Goal: Information Seeking & Learning: Check status

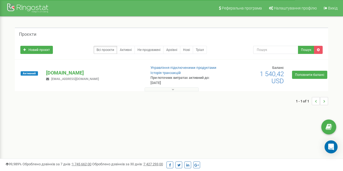
click at [168, 89] on button at bounding box center [172, 89] width 54 height 4
click at [171, 89] on button at bounding box center [172, 89] width 54 height 4
click at [233, 120] on div "Проєкти Новий проєкт Всі проєкти Активні Не продовжені Архівні Нові Тріал Пошук" at bounding box center [171, 69] width 335 height 105
drag, startPoint x: 260, startPoint y: 76, endPoint x: 287, endPoint y: 84, distance: 28.8
click at [287, 84] on div "Баланс 1 540,42 USD" at bounding box center [268, 74] width 39 height 19
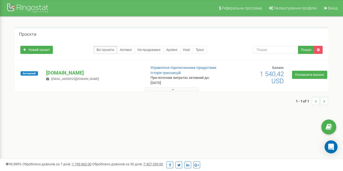
click at [263, 105] on div "1 - 1 of 1" at bounding box center [172, 101] width 314 height 19
click at [170, 90] on button at bounding box center [172, 89] width 54 height 4
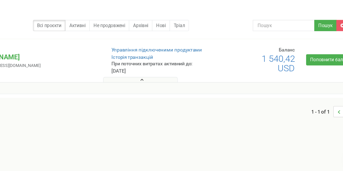
click at [157, 91] on button at bounding box center [172, 89] width 54 height 4
click at [157, 89] on button at bounding box center [172, 89] width 54 height 4
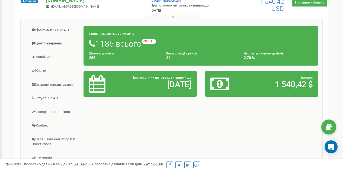
scroll to position [75, 0]
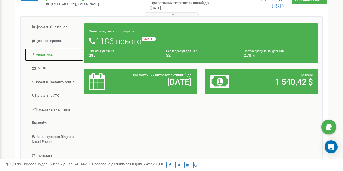
click at [48, 55] on link "Аналiтика" at bounding box center [54, 54] width 59 height 13
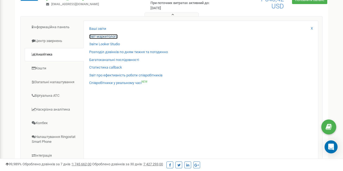
click at [97, 36] on link "Звіт маркетолога" at bounding box center [103, 36] width 29 height 5
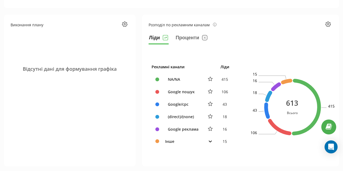
scroll to position [233, 0]
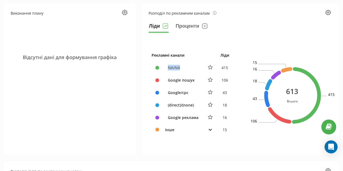
drag, startPoint x: 168, startPoint y: 68, endPoint x: 185, endPoint y: 66, distance: 16.7
click at [185, 66] on div "NA/NA" at bounding box center [182, 68] width 35 height 6
click at [193, 147] on section "Розподіл по рекламним каналам Ліди Проценти Рекламні канали Ліди NA/NA 415 Goog…" at bounding box center [240, 79] width 197 height 152
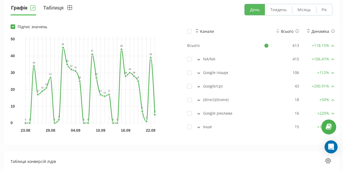
scroll to position [416, 0]
click at [58, 7] on button "Таблиця" at bounding box center [58, 10] width 31 height 12
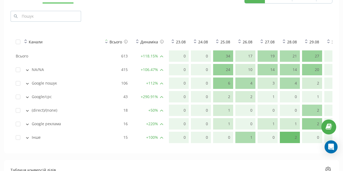
scroll to position [428, 0]
drag, startPoint x: 53, startPoint y: 98, endPoint x: 27, endPoint y: 97, distance: 26.6
click at [27, 97] on div "Google/cpc" at bounding box center [56, 96] width 81 height 5
click at [67, 97] on div "Google/cpc" at bounding box center [56, 96] width 81 height 5
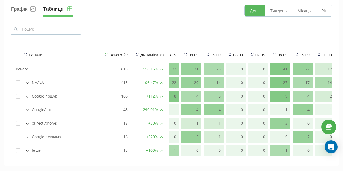
scroll to position [0, 255]
click at [242, 114] on td "0" at bounding box center [236, 109] width 20 height 11
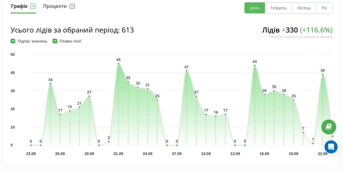
scroll to position [0, 0]
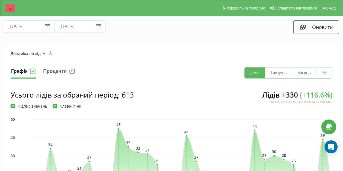
click at [10, 9] on icon at bounding box center [10, 8] width 3 height 4
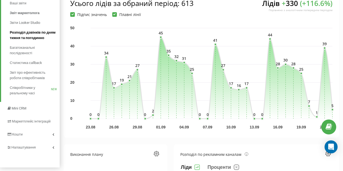
scroll to position [92, 0]
click at [31, 37] on span "Розподіл дзвінків по дням тижня та погодинно" at bounding box center [33, 35] width 47 height 11
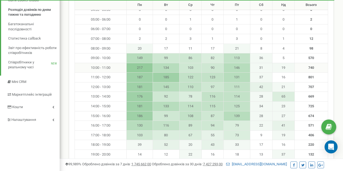
scroll to position [106, 0]
drag, startPoint x: 137, startPoint y: 69, endPoint x: 145, endPoint y: 69, distance: 8.1
click at [145, 69] on td "217" at bounding box center [140, 68] width 26 height 10
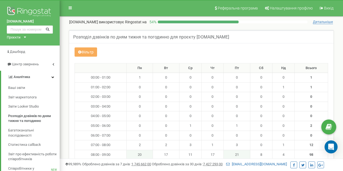
scroll to position [3, 0]
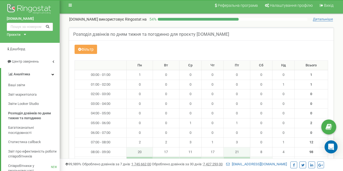
click at [91, 50] on button "Фільтр" at bounding box center [86, 49] width 23 height 9
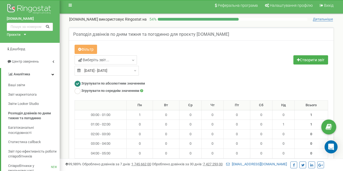
type input "[DATE]"
click at [135, 70] on div "[DATE] - [DATE]" at bounding box center [107, 71] width 64 height 10
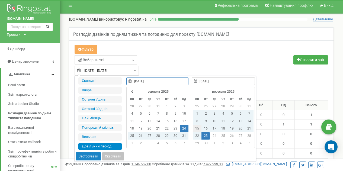
type input "[DATE]"
click at [195, 128] on td "15" at bounding box center [197, 128] width 9 height 7
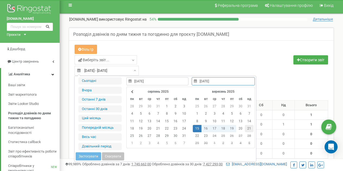
type input "[DATE]"
click at [249, 129] on td "21" at bounding box center [249, 128] width 9 height 7
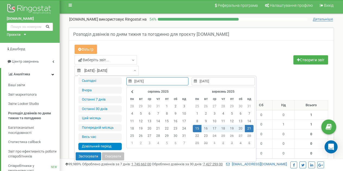
type input "[DATE]"
click at [91, 156] on button "Застосувати" at bounding box center [89, 157] width 26 height 8
type input "[DATE] - [DATE]"
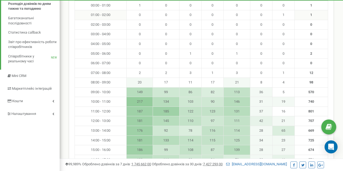
scroll to position [56, 0]
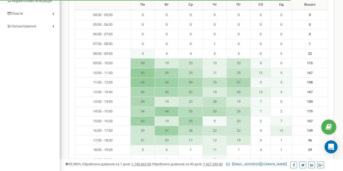
scroll to position [101, 0]
click at [215, 122] on td "9" at bounding box center [215, 122] width 24 height 10
drag, startPoint x: 215, startPoint y: 122, endPoint x: 218, endPoint y: 121, distance: 3.6
click at [218, 121] on td "9" at bounding box center [215, 122] width 24 height 10
click at [259, 142] on td "3" at bounding box center [261, 141] width 20 height 10
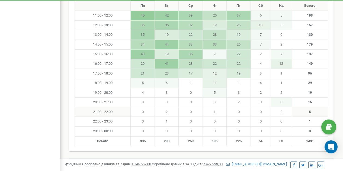
scroll to position [170, 0]
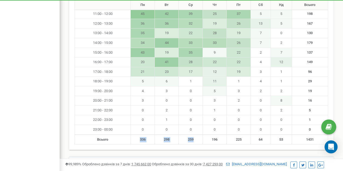
drag, startPoint x: 139, startPoint y: 139, endPoint x: 201, endPoint y: 143, distance: 62.8
click at [201, 143] on tr "Всього 336 298 259 196 225 64 53 1431" at bounding box center [202, 140] width 254 height 10
click at [164, 141] on strong "298" at bounding box center [167, 140] width 6 height 4
drag, startPoint x: 138, startPoint y: 138, endPoint x: 322, endPoint y: 139, distance: 184.1
click at [322, 139] on tr "Всього 336 298 259 196 225 64 53 1431" at bounding box center [202, 140] width 254 height 10
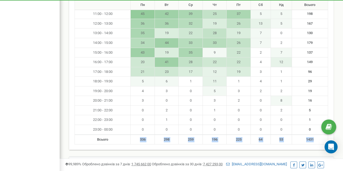
click at [258, 141] on td "64" at bounding box center [261, 140] width 20 height 10
click at [260, 140] on strong "64" at bounding box center [261, 140] width 4 height 4
drag, startPoint x: 259, startPoint y: 140, endPoint x: 321, endPoint y: 139, distance: 62.2
click at [321, 139] on tr "Всього 336 298 259 196 225 64 53 1431" at bounding box center [202, 140] width 254 height 10
drag, startPoint x: 210, startPoint y: 140, endPoint x: 285, endPoint y: 140, distance: 74.7
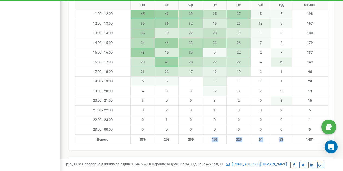
click at [285, 140] on tr "Всього 336 298 259 196 225 64 53 1431" at bounding box center [202, 140] width 254 height 10
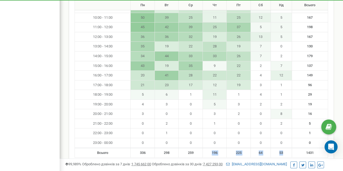
scroll to position [157, 0]
click at [239, 152] on strong "225" at bounding box center [239, 153] width 6 height 4
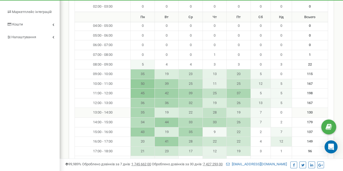
scroll to position [103, 0]
